Goal: Information Seeking & Learning: Learn about a topic

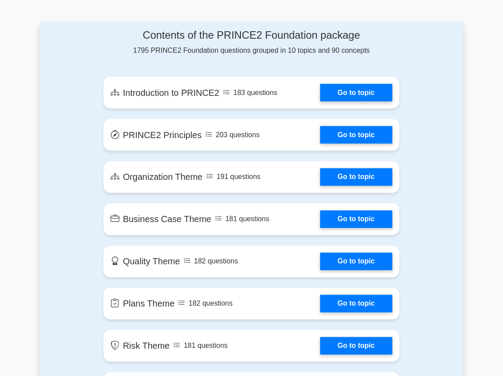
scroll to position [498, 0]
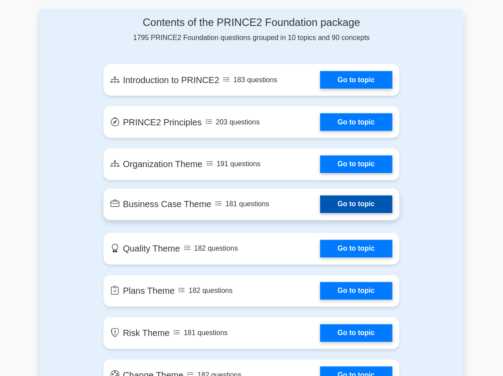
click at [371, 198] on link "Go to topic" at bounding box center [356, 205] width 72 height 18
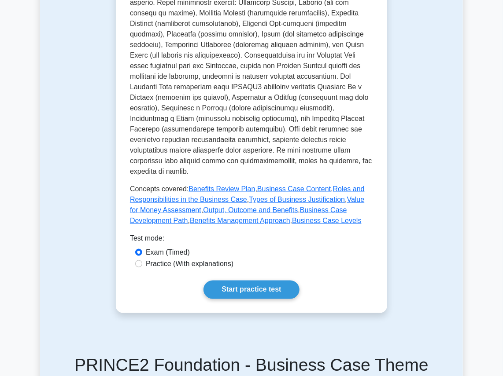
scroll to position [410, 0]
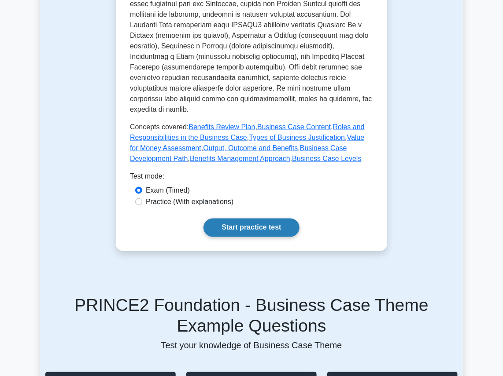
click at [292, 219] on link "Start practice test" at bounding box center [251, 228] width 96 height 18
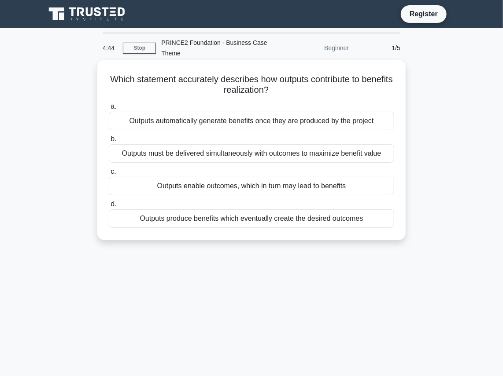
click at [235, 183] on div "Outputs enable outcomes, which in turn may lead to benefits" at bounding box center [251, 186] width 285 height 18
click at [109, 175] on input "c. Outputs enable outcomes, which in turn may lead to benefits" at bounding box center [109, 172] width 0 height 6
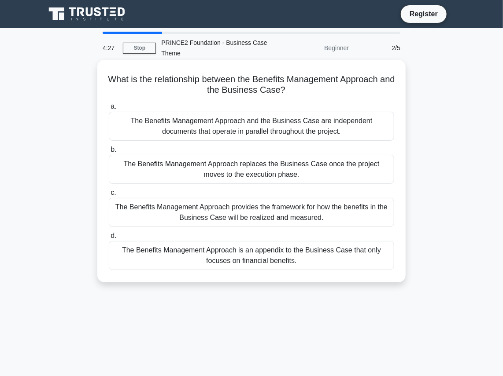
click at [243, 212] on div "The Benefits Management Approach provides the framework for how the benefits in…" at bounding box center [251, 212] width 285 height 29
click at [109, 196] on input "c. The Benefits Management Approach provides the framework for how the benefits…" at bounding box center [109, 193] width 0 height 6
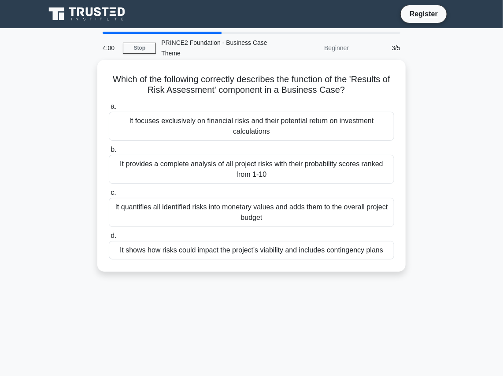
click at [261, 254] on div "It shows how risks could impact the project's viability and includes contingenc…" at bounding box center [251, 250] width 285 height 18
click at [109, 239] on input "d. It shows how risks could impact the project's viability and includes conting…" at bounding box center [109, 236] width 0 height 6
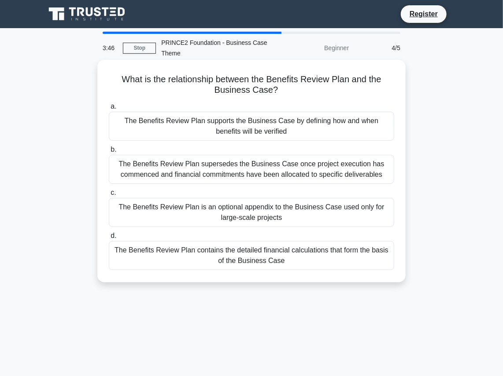
click at [267, 129] on div "The Benefits Review Plan supports the Business Case by defining how and when be…" at bounding box center [251, 126] width 285 height 29
click at [109, 110] on input "a. The Benefits Review Plan supports the Business Case by defining how and when…" at bounding box center [109, 107] width 0 height 6
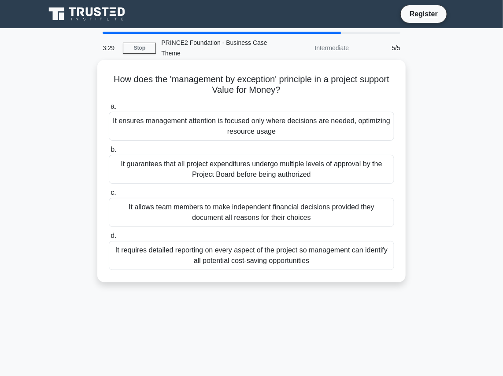
click at [224, 126] on div "It ensures management attention is focused only where decisions are needed, opt…" at bounding box center [251, 126] width 285 height 29
click at [109, 110] on input "a. It ensures management attention is focused only where decisions are needed, …" at bounding box center [109, 107] width 0 height 6
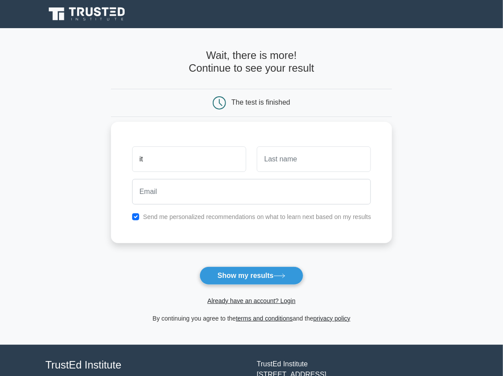
type input "it"
click at [286, 157] on input "text" at bounding box center [314, 160] width 114 height 26
type input "user"
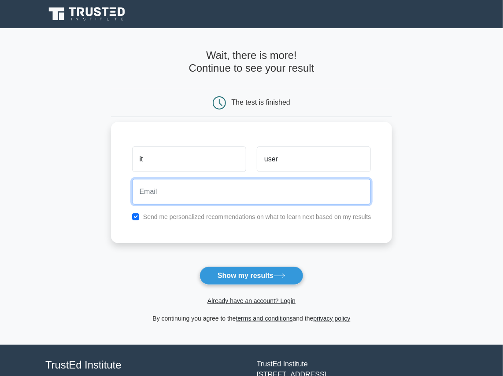
click at [264, 191] on input "email" at bounding box center [251, 192] width 239 height 26
type input "[EMAIL_ADDRESS][DOMAIN_NAME]"
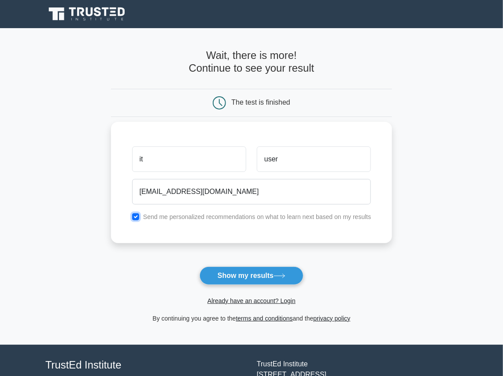
click at [136, 213] on input "checkbox" at bounding box center [135, 216] width 7 height 7
checkbox input "false"
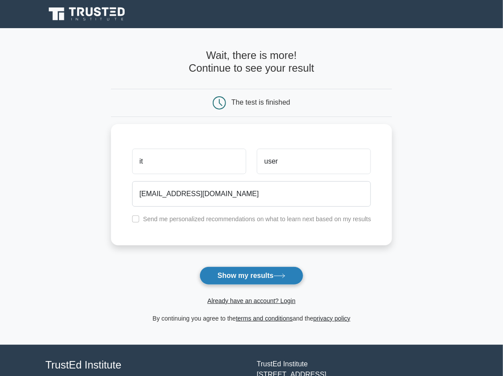
click at [214, 272] on button "Show my results" at bounding box center [251, 276] width 104 height 18
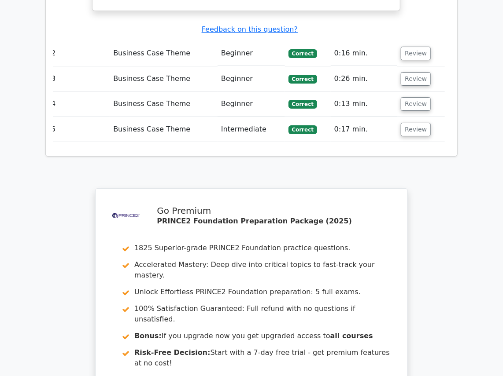
scroll to position [1285, 0]
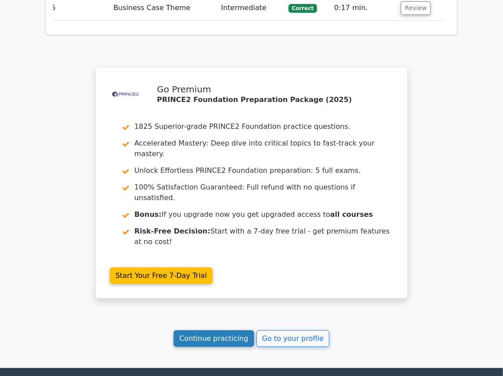
click at [218, 331] on link "Continue practicing" at bounding box center [213, 339] width 81 height 17
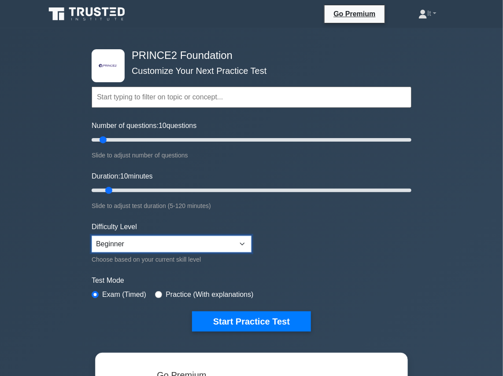
click at [227, 246] on select "Beginner Intermediate Expert" at bounding box center [172, 244] width 160 height 17
select select "expert"
click at [92, 236] on select "Beginner Intermediate Expert" at bounding box center [172, 244] width 160 height 17
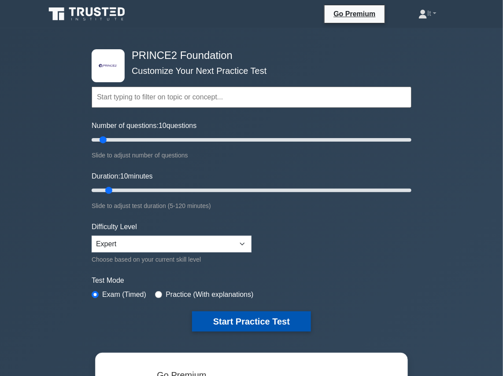
click at [257, 322] on button "Start Practice Test" at bounding box center [251, 322] width 119 height 20
